Goal: Task Accomplishment & Management: Manage account settings

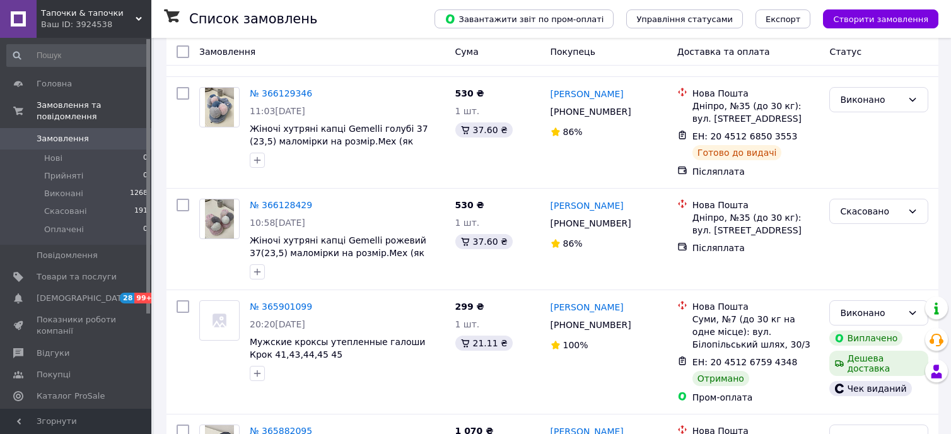
scroll to position [210, 0]
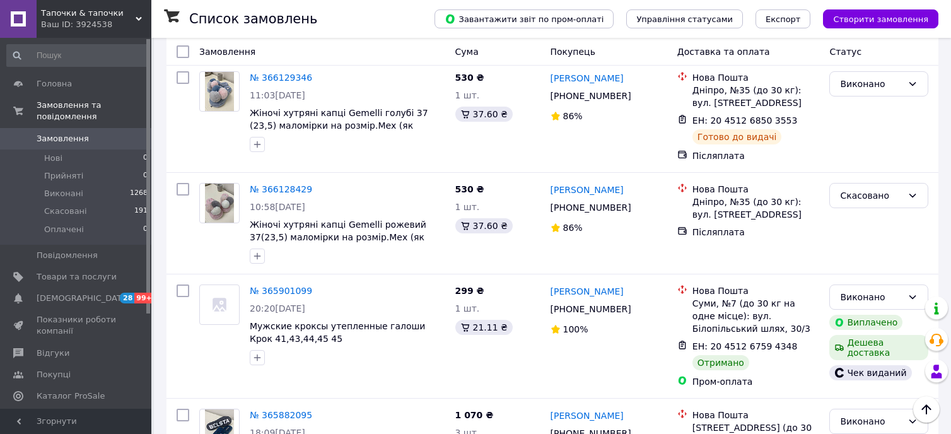
click at [134, 21] on div "Ваш ID: 3924538" at bounding box center [96, 24] width 110 height 11
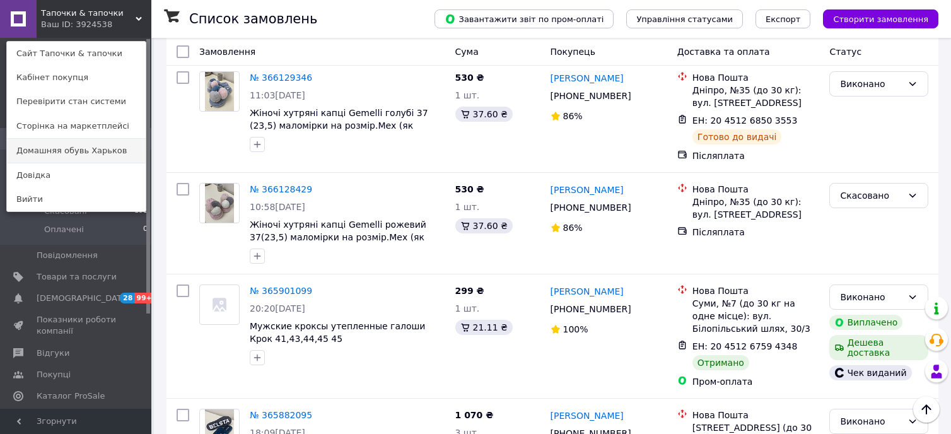
click at [122, 158] on link "Домашняя обувь Харьков" at bounding box center [76, 151] width 139 height 24
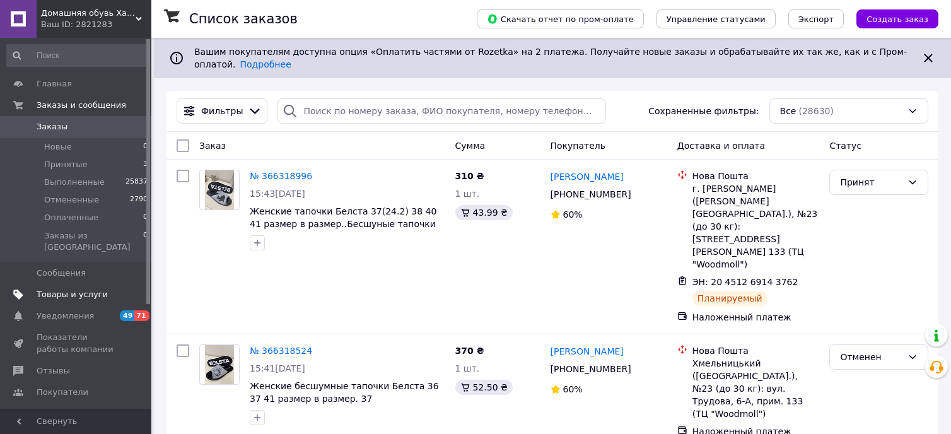
click at [63, 289] on span "Товары и услуги" at bounding box center [72, 294] width 71 height 11
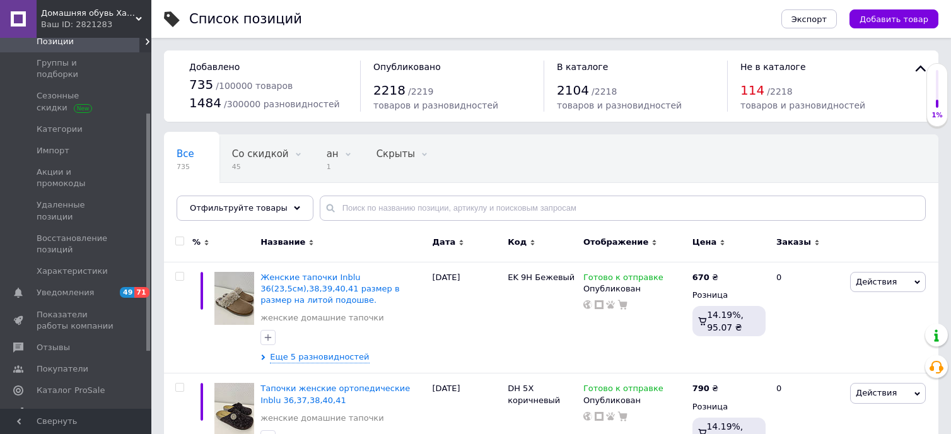
drag, startPoint x: 147, startPoint y: 259, endPoint x: 162, endPoint y: 336, distance: 77.7
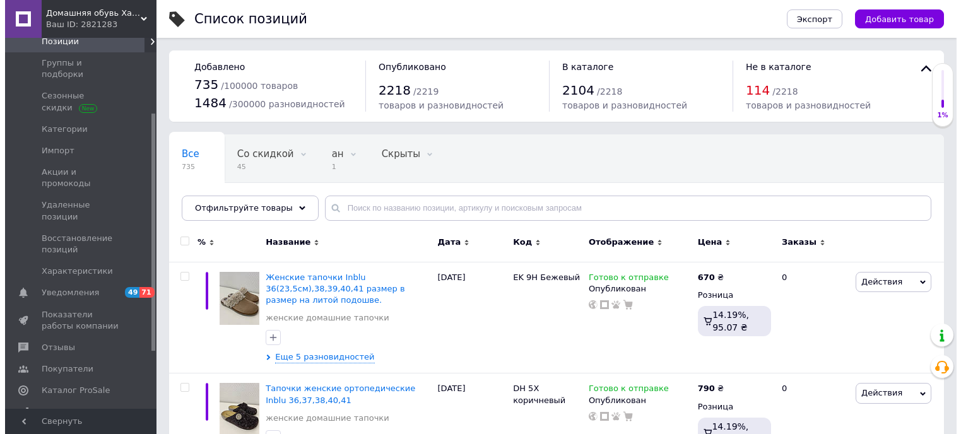
scroll to position [120, 0]
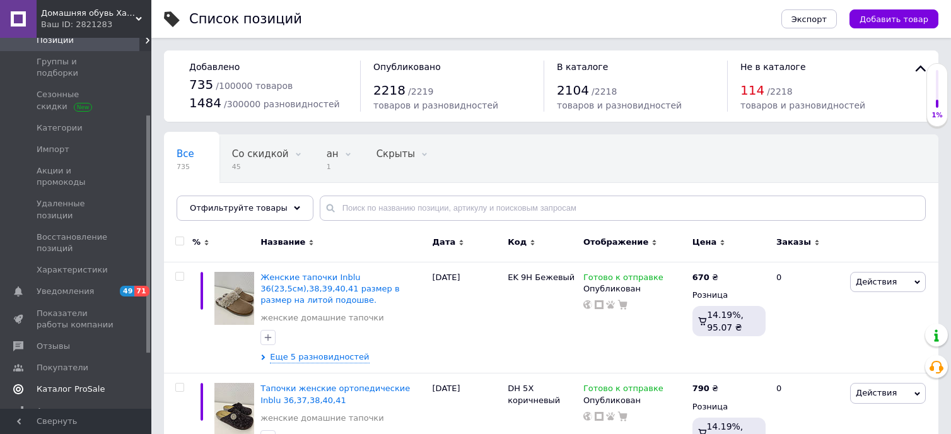
click at [107, 384] on span "Каталог ProSale" at bounding box center [77, 389] width 80 height 11
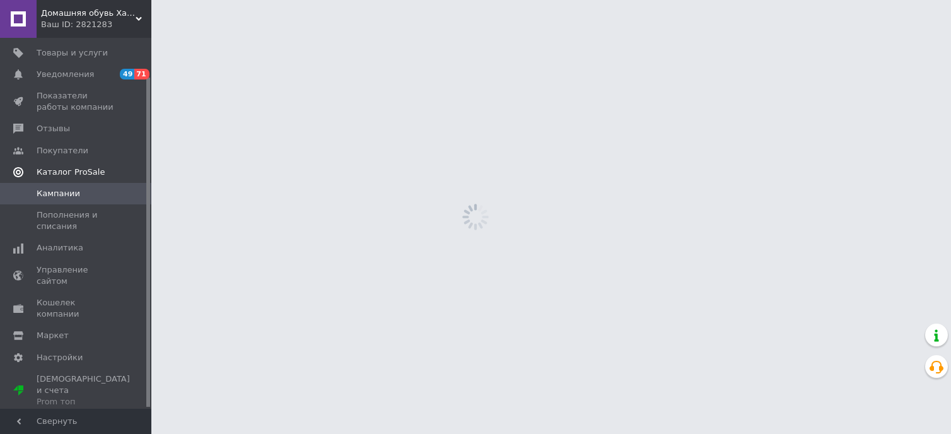
scroll to position [43, 0]
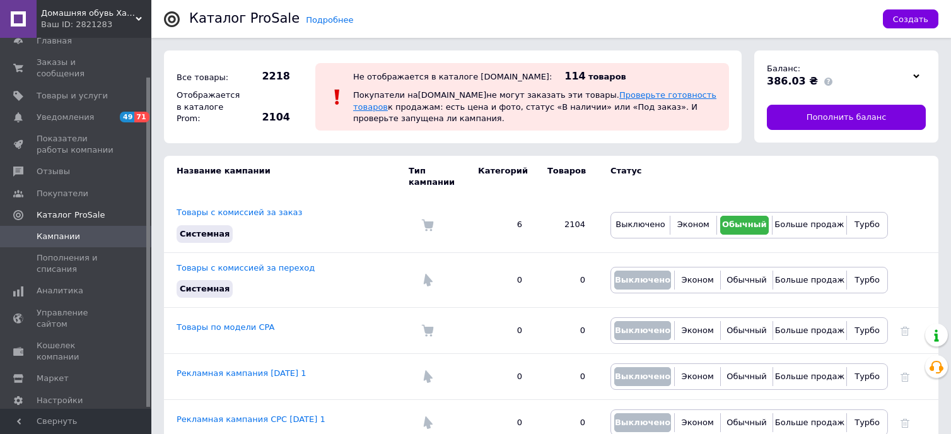
click at [645, 94] on link "Проверьте готовность товаров" at bounding box center [534, 100] width 363 height 21
